Goal: Obtain resource: Download file/media

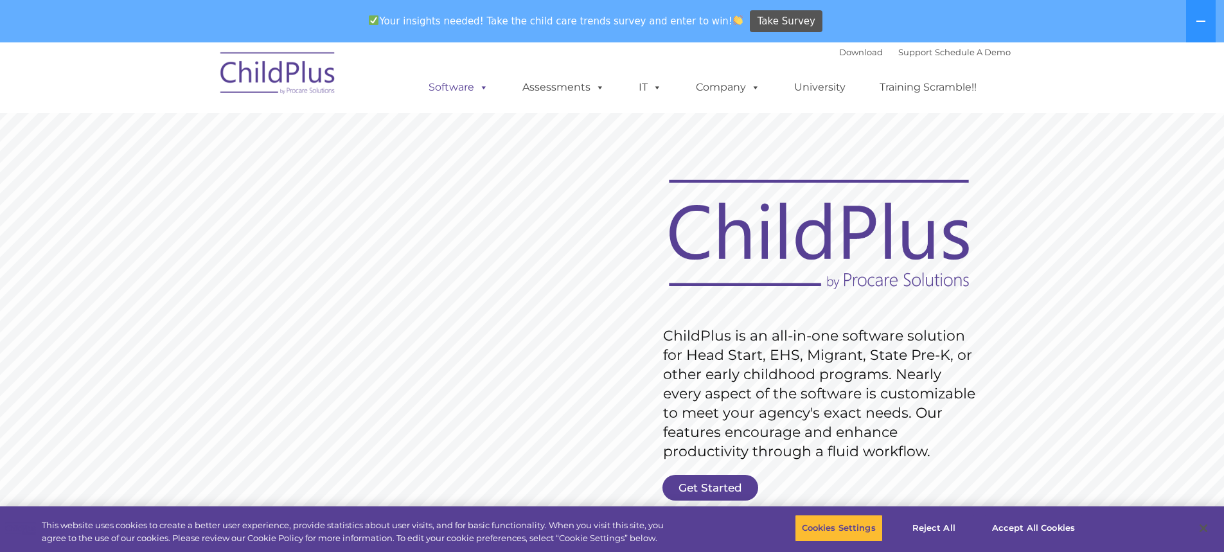
click at [472, 89] on link "Software" at bounding box center [458, 88] width 85 height 26
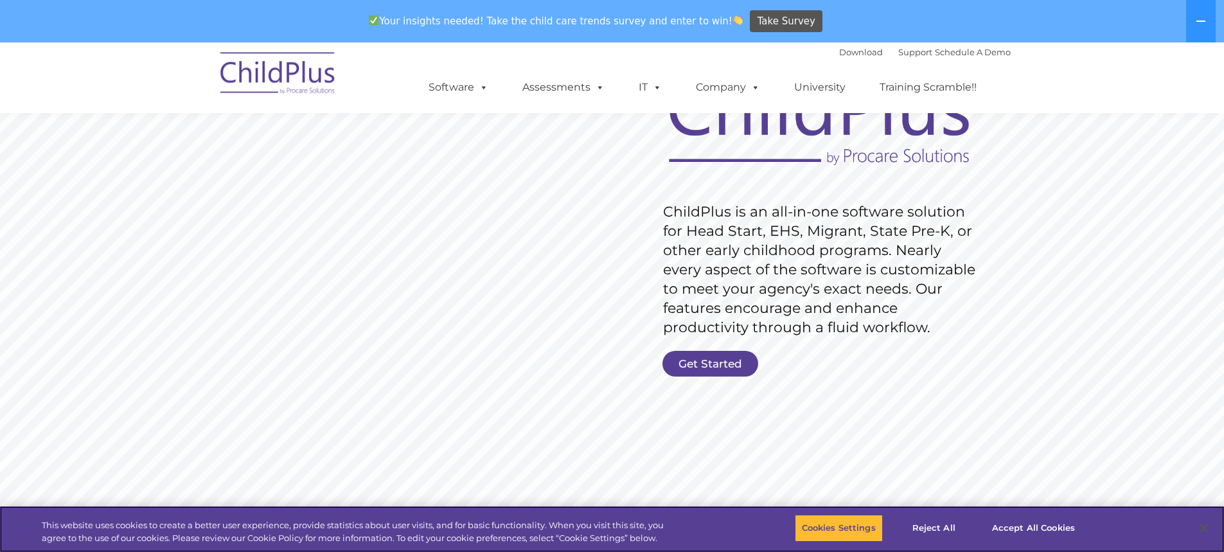
scroll to position [129, 0]
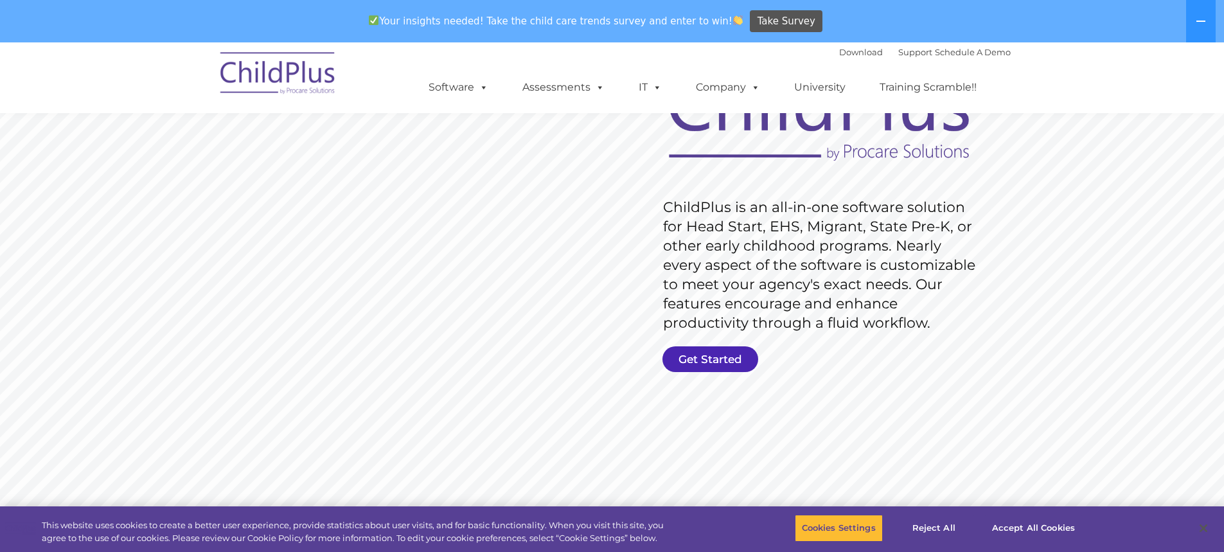
click at [719, 360] on link "Get Started" at bounding box center [711, 359] width 96 height 26
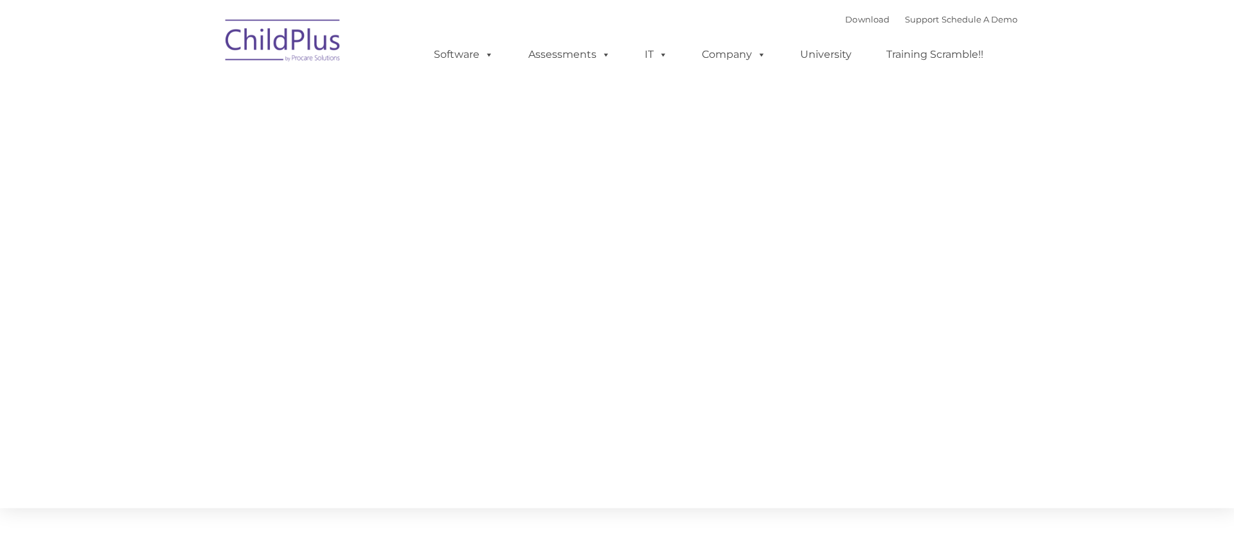
type input ""
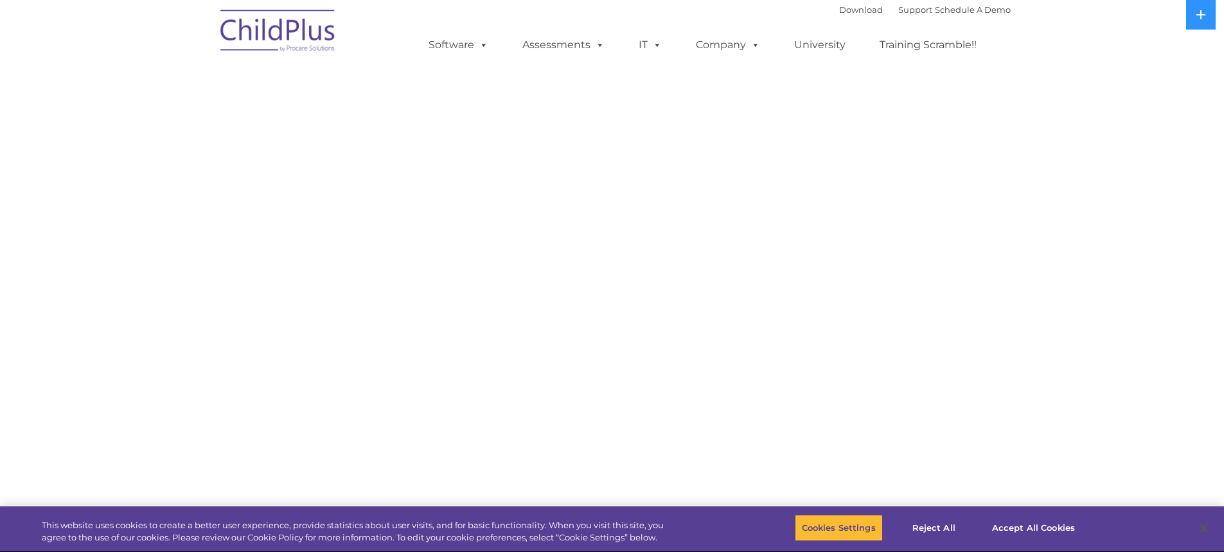
select select "MEDIUM"
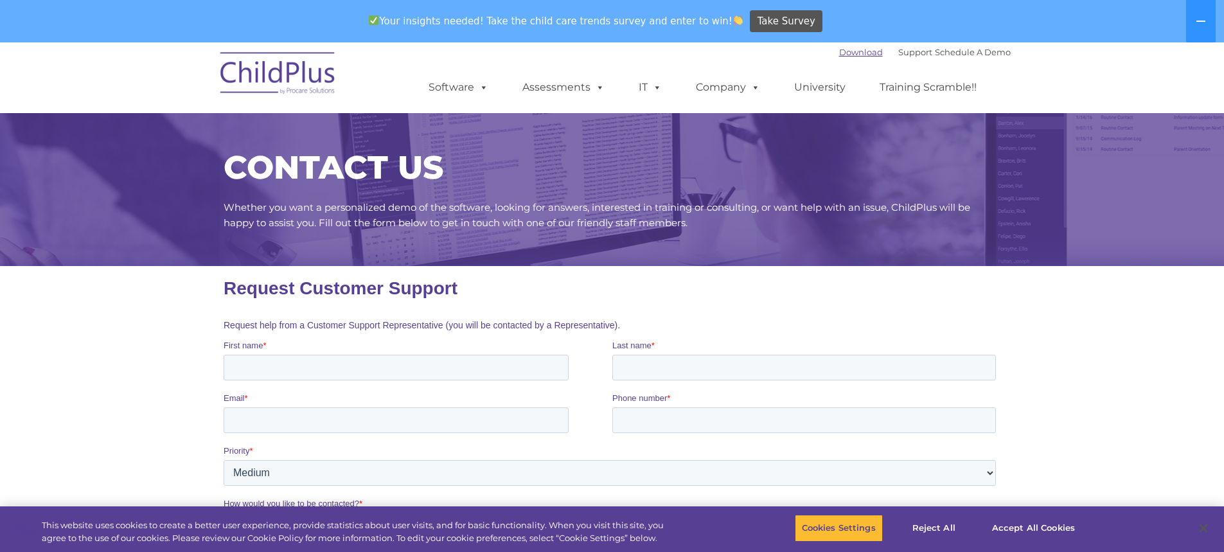
click at [843, 49] on link "Download" at bounding box center [861, 52] width 44 height 10
